Goal: Task Accomplishment & Management: Manage account settings

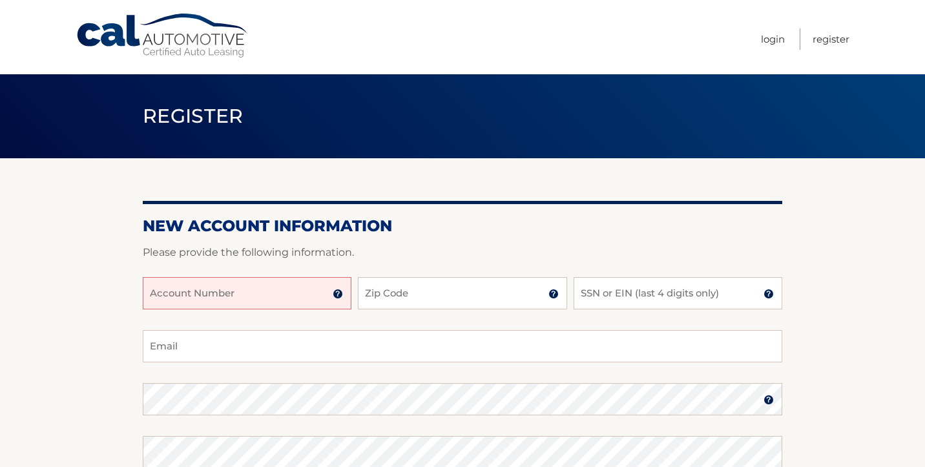
click at [248, 286] on input "Account Number" at bounding box center [247, 293] width 209 height 32
click at [338, 293] on img at bounding box center [338, 294] width 10 height 10
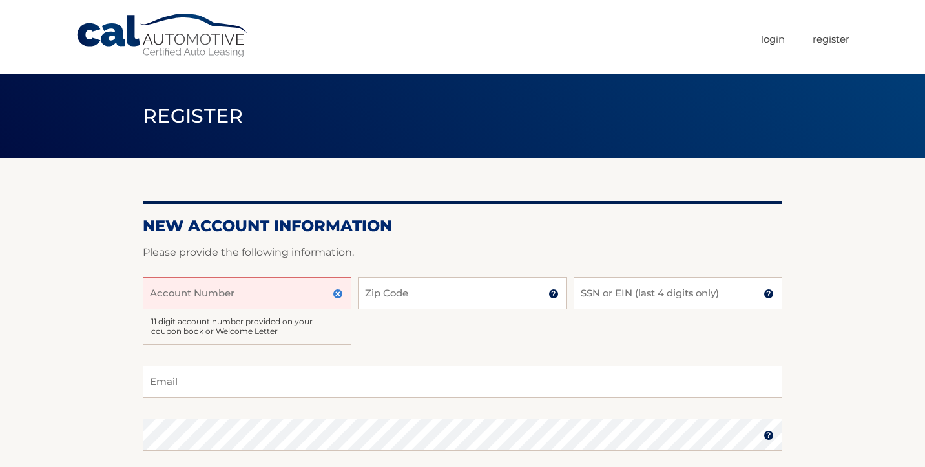
click at [338, 293] on img at bounding box center [338, 294] width 10 height 10
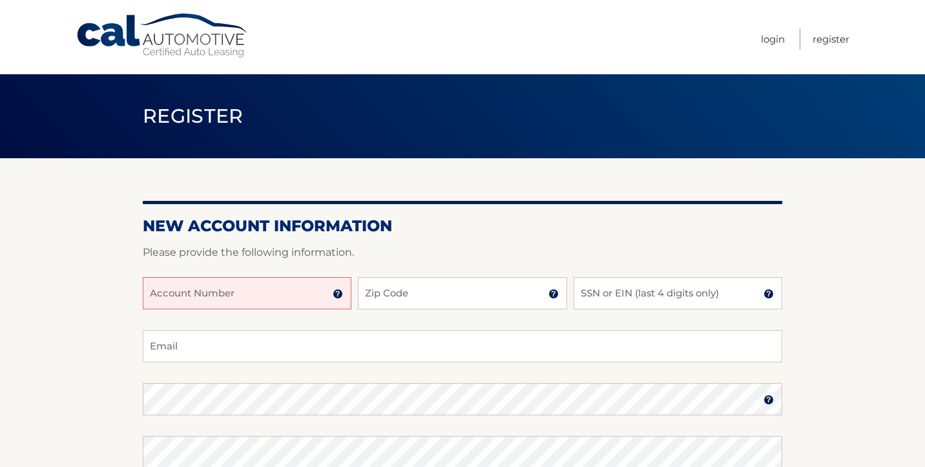
click at [236, 290] on input "Account Number" at bounding box center [247, 293] width 209 height 32
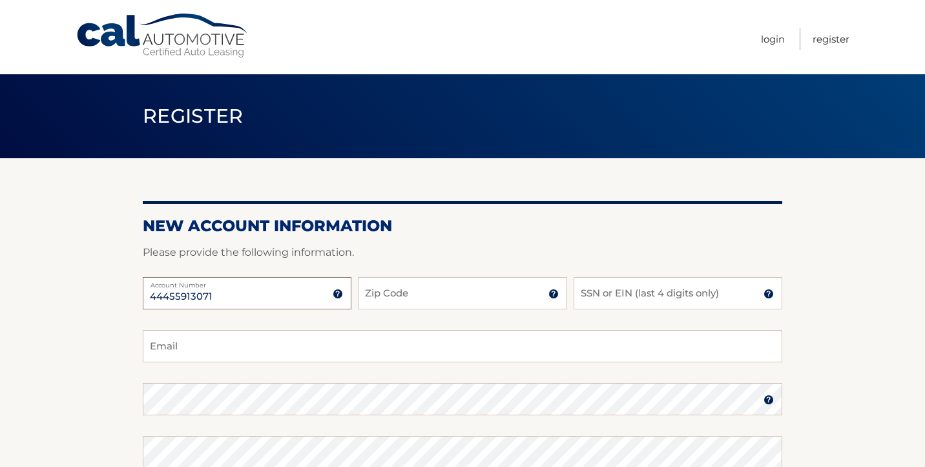
type input "44455913071"
click at [382, 286] on input "Zip Code" at bounding box center [462, 293] width 209 height 32
type input "10306"
click at [652, 296] on input "SSN or EIN (last 4 digits only)" at bounding box center [677, 293] width 209 height 32
type input "2230"
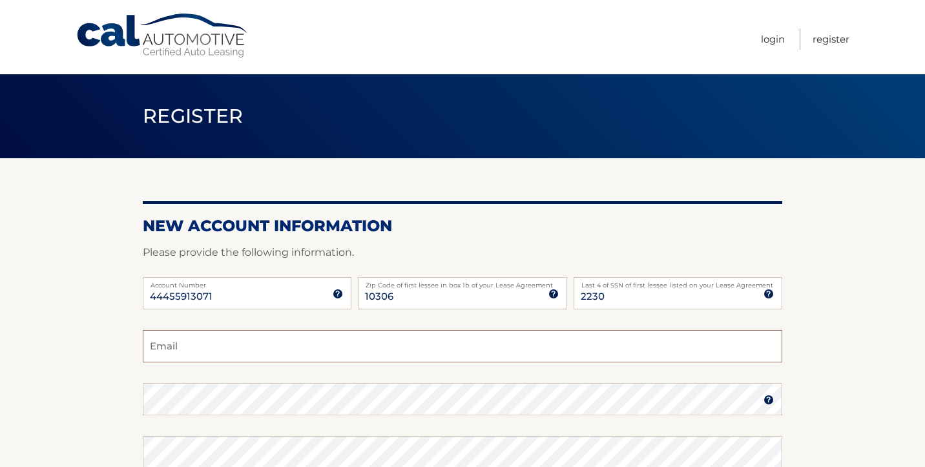
click at [405, 350] on input "Email" at bounding box center [462, 346] width 639 height 32
type input "alombardi12@aol.com"
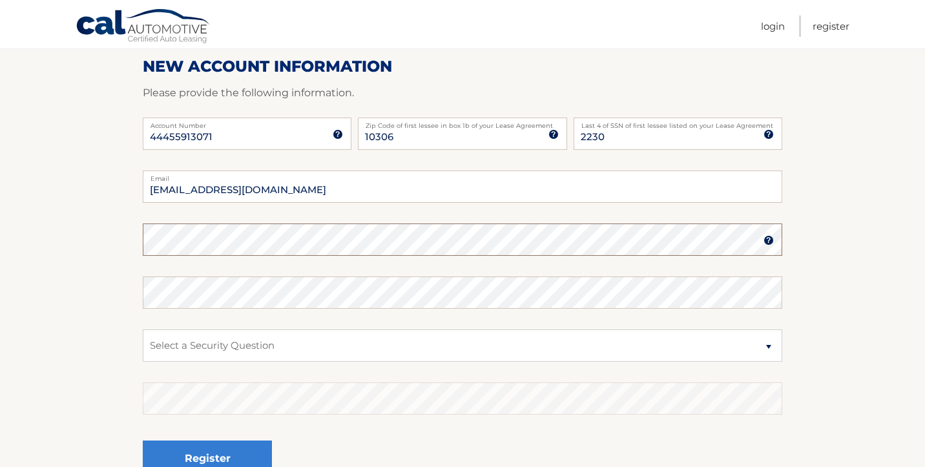
scroll to position [160, 0]
click at [283, 311] on fieldset "alombardi12@aol.com Email Password Password should be a minimum of 6 characters…" at bounding box center [462, 336] width 639 height 333
select select "2"
click at [118, 371] on section "New Account Information Please provide the following information. 44455913071 A…" at bounding box center [462, 250] width 925 height 504
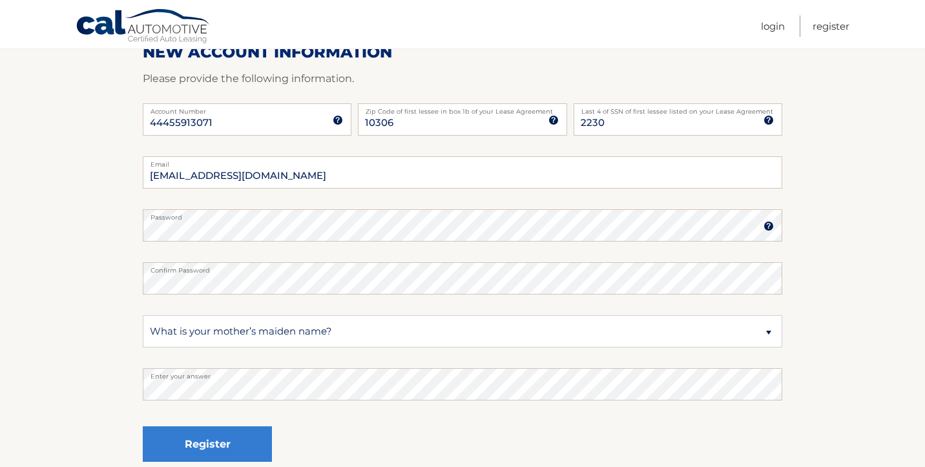
scroll to position [176, 0]
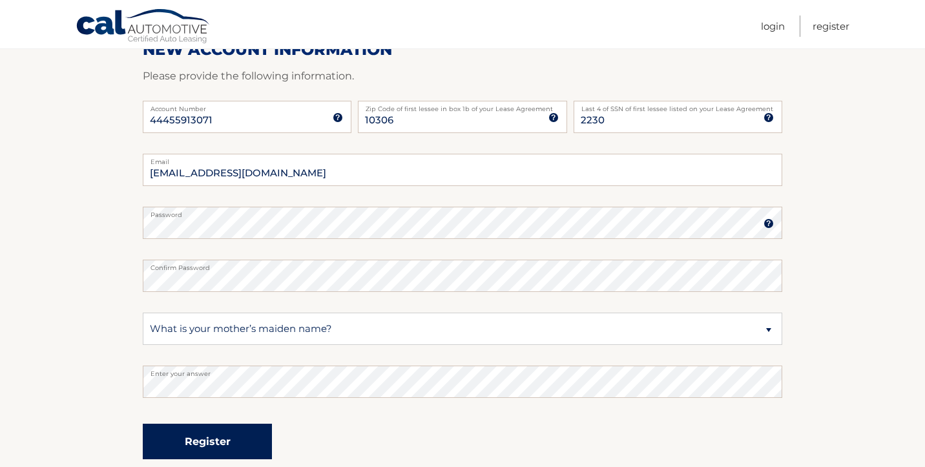
click at [211, 441] on button "Register" at bounding box center [207, 442] width 129 height 36
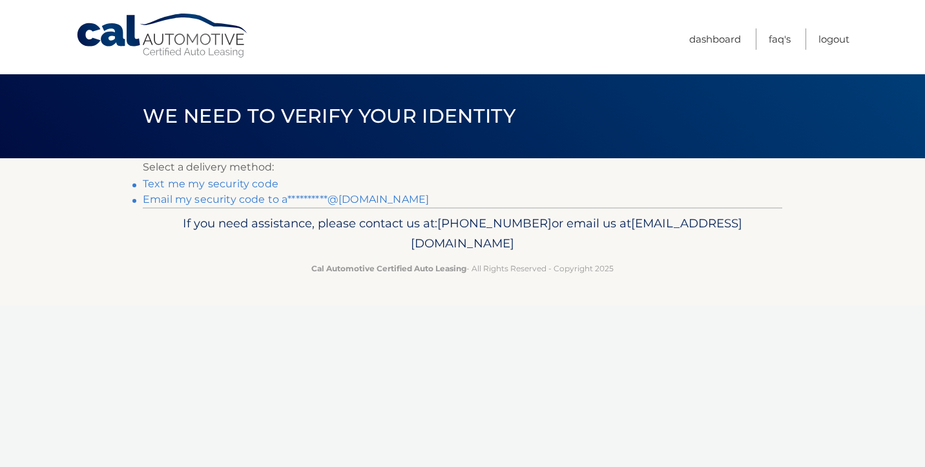
click at [224, 183] on link "Text me my security code" at bounding box center [211, 184] width 136 height 12
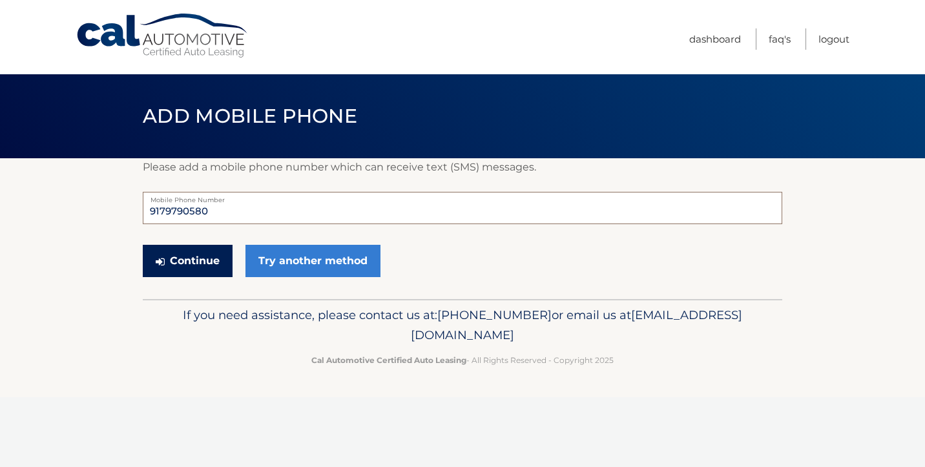
type input "9179790580"
click at [188, 256] on button "Continue" at bounding box center [188, 261] width 90 height 32
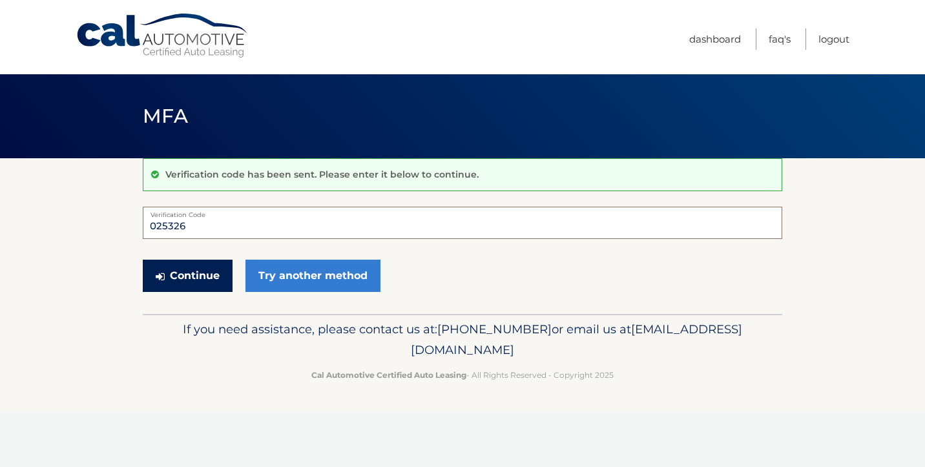
type input "025326"
click at [200, 274] on button "Continue" at bounding box center [188, 276] width 90 height 32
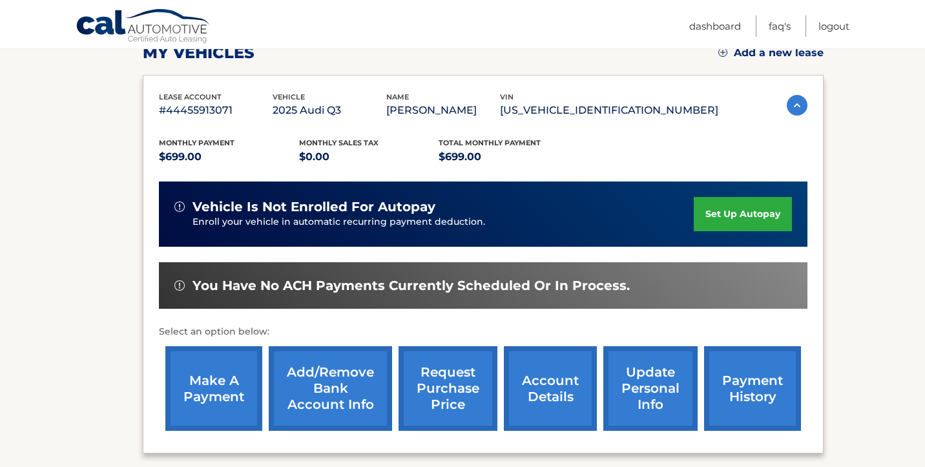
scroll to position [190, 0]
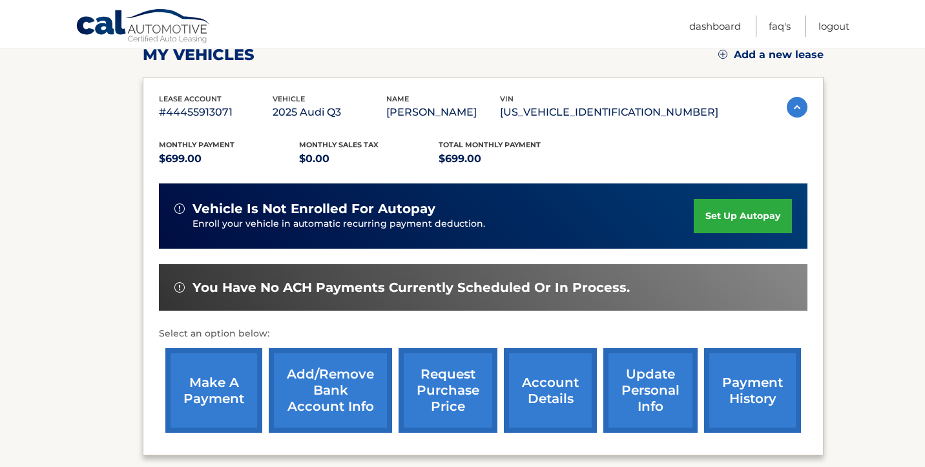
click at [728, 404] on link "payment history" at bounding box center [752, 390] width 97 height 85
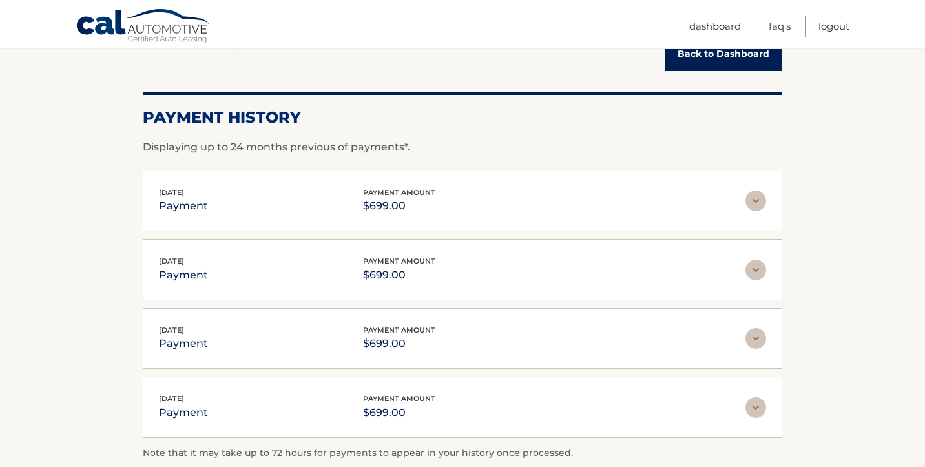
scroll to position [146, 0]
click at [756, 198] on img at bounding box center [755, 199] width 21 height 21
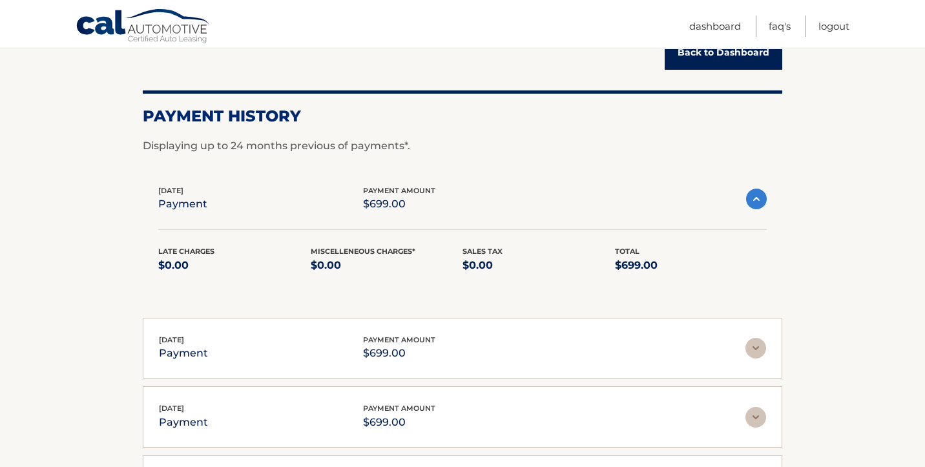
click at [757, 200] on img at bounding box center [756, 199] width 21 height 21
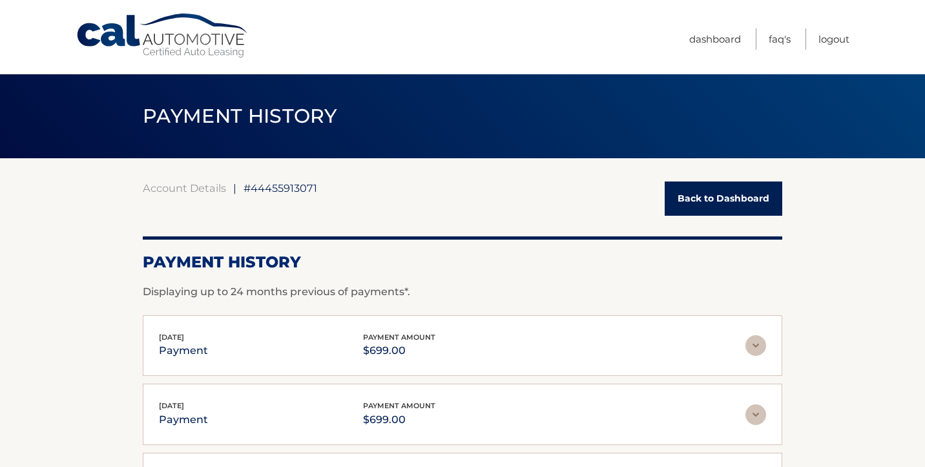
scroll to position [0, 0]
click at [726, 190] on link "Back to Dashboard" at bounding box center [723, 198] width 118 height 34
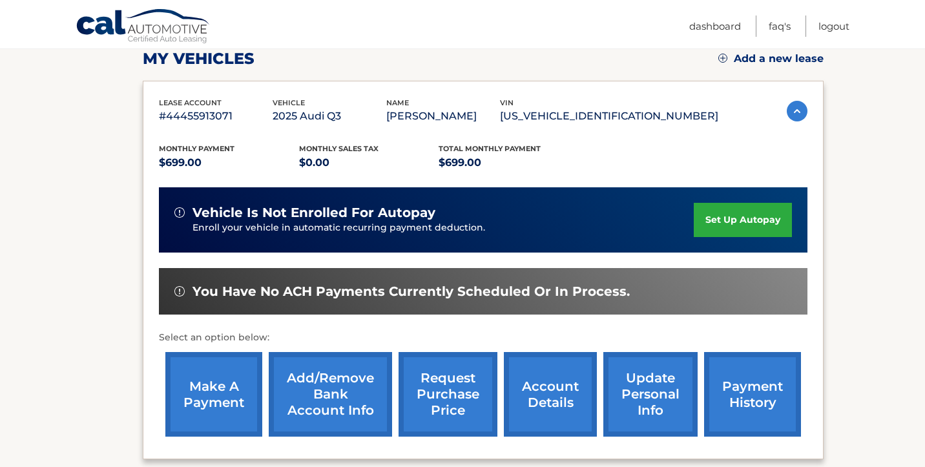
scroll to position [179, 0]
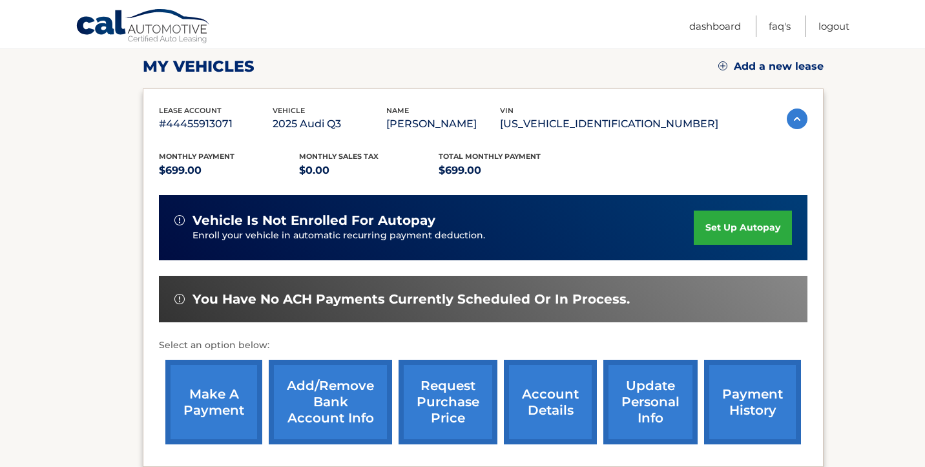
click at [735, 404] on link "payment history" at bounding box center [752, 402] width 97 height 85
